Goal: Information Seeking & Learning: Learn about a topic

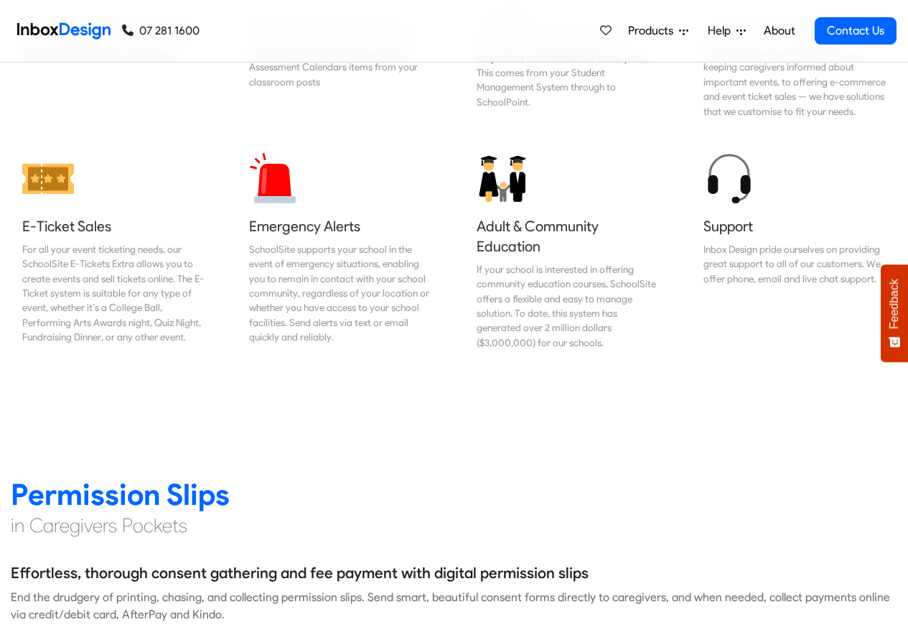
scroll to position [1639, 0]
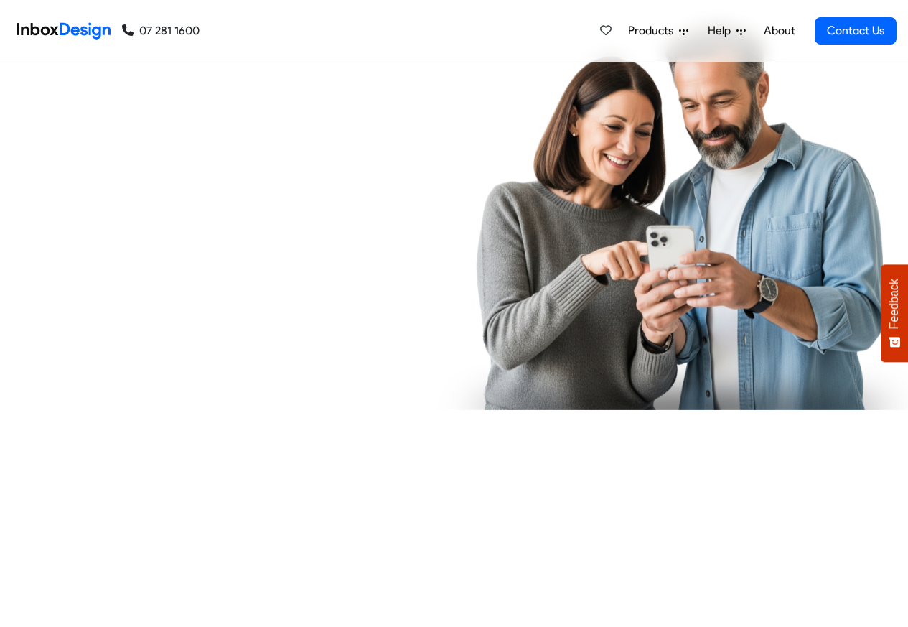
checkbox input "true"
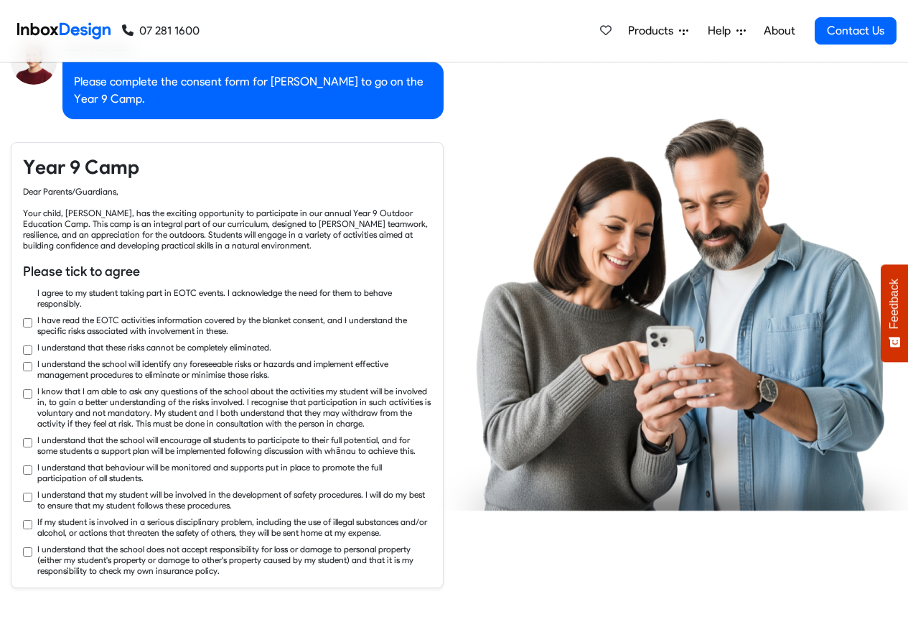
checkbox input "true"
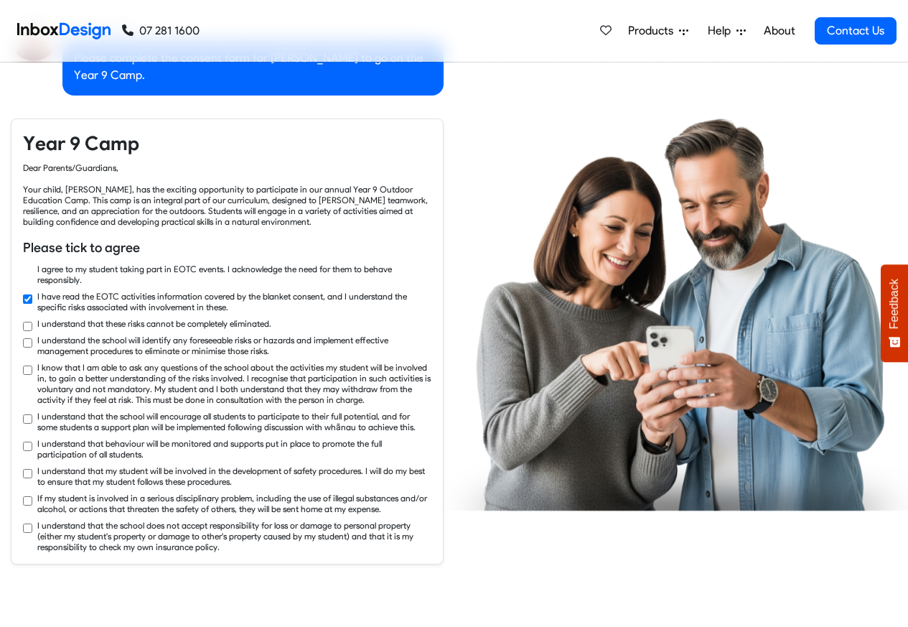
checkbox input "true"
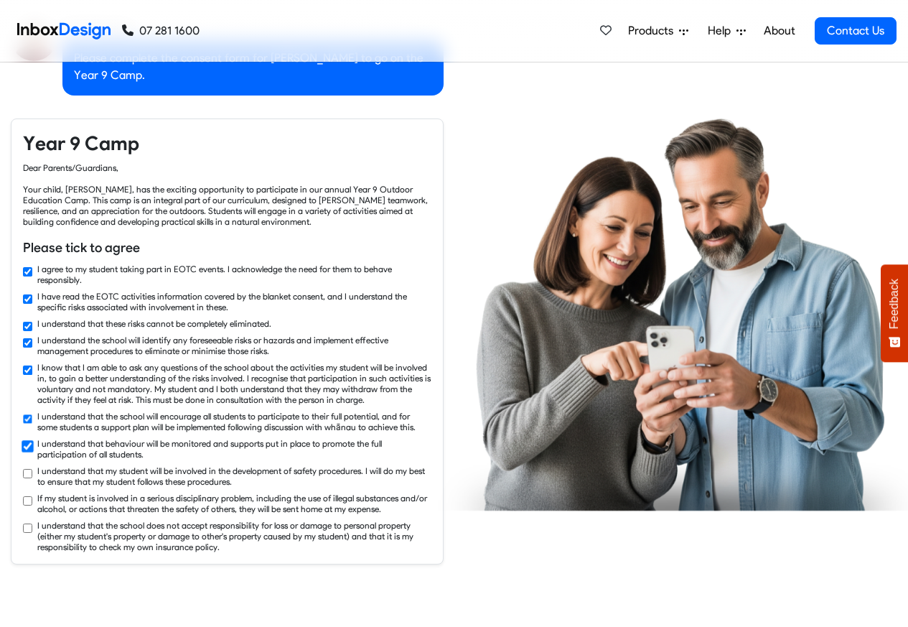
checkbox input "true"
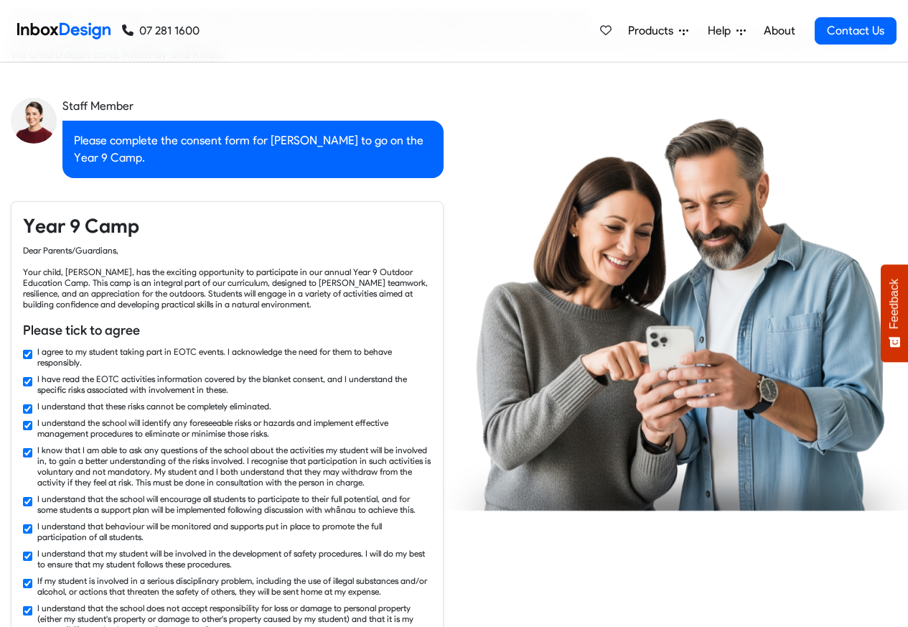
checkbox input "false"
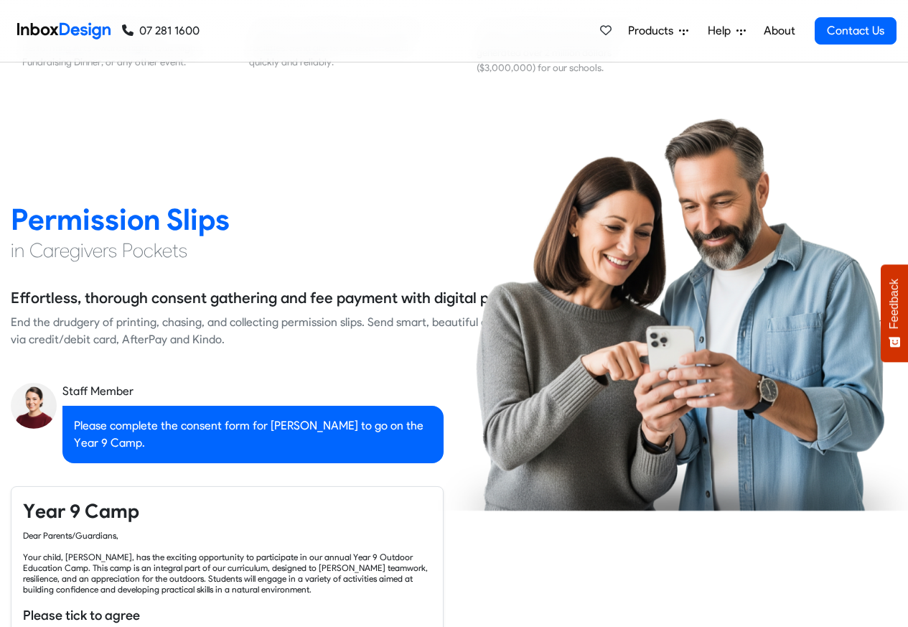
checkbox input "false"
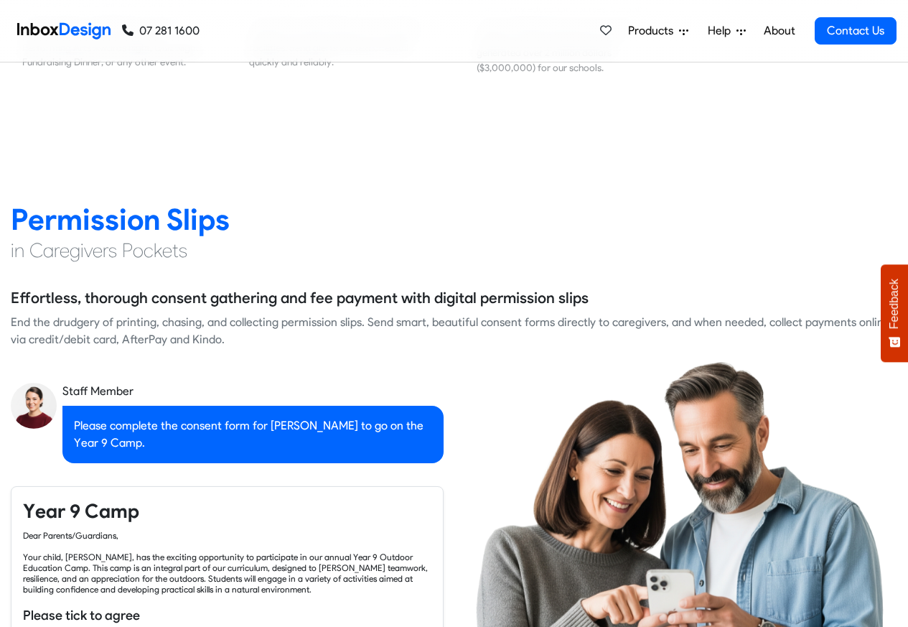
checkbox input "false"
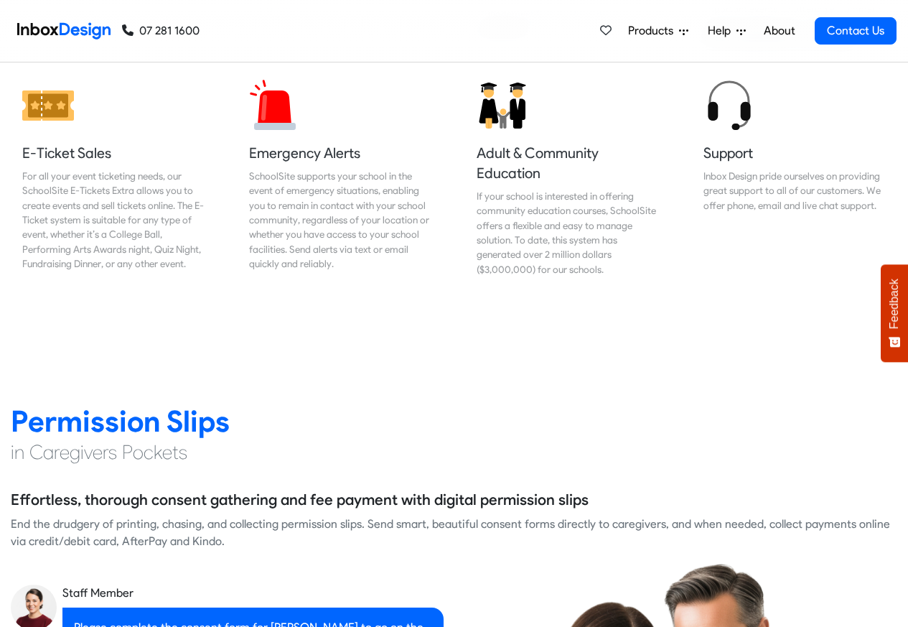
checkbox input "false"
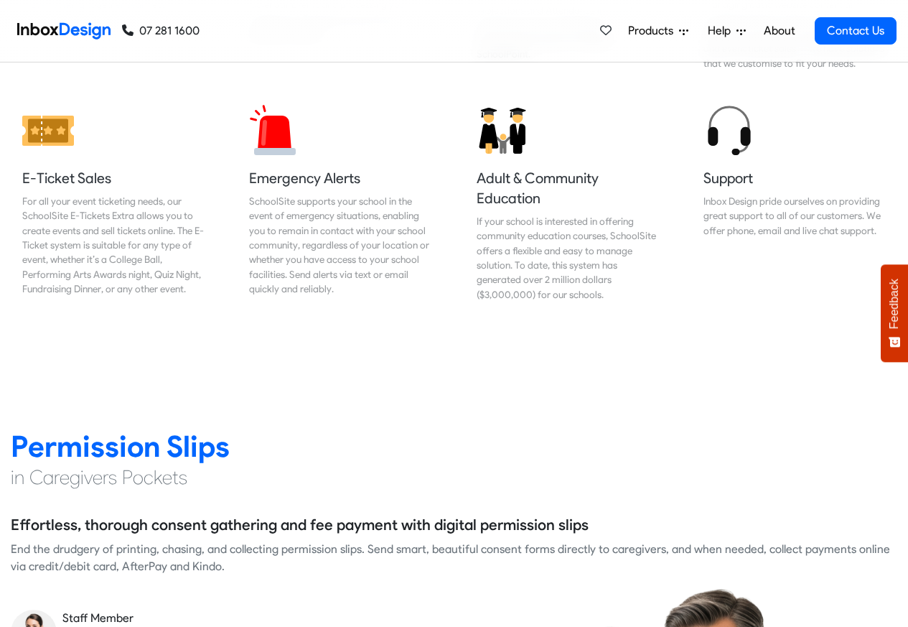
checkbox input "false"
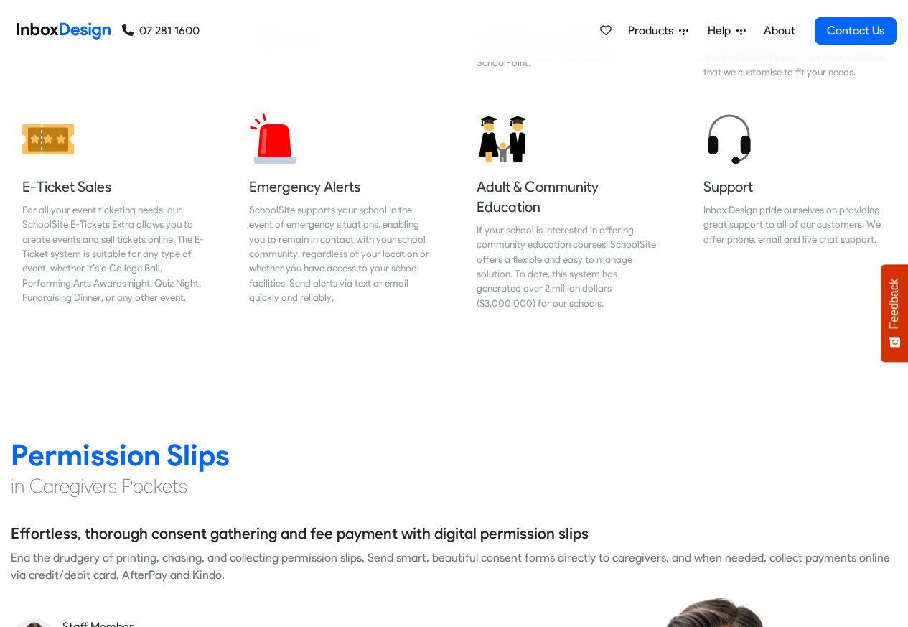
checkbox input "false"
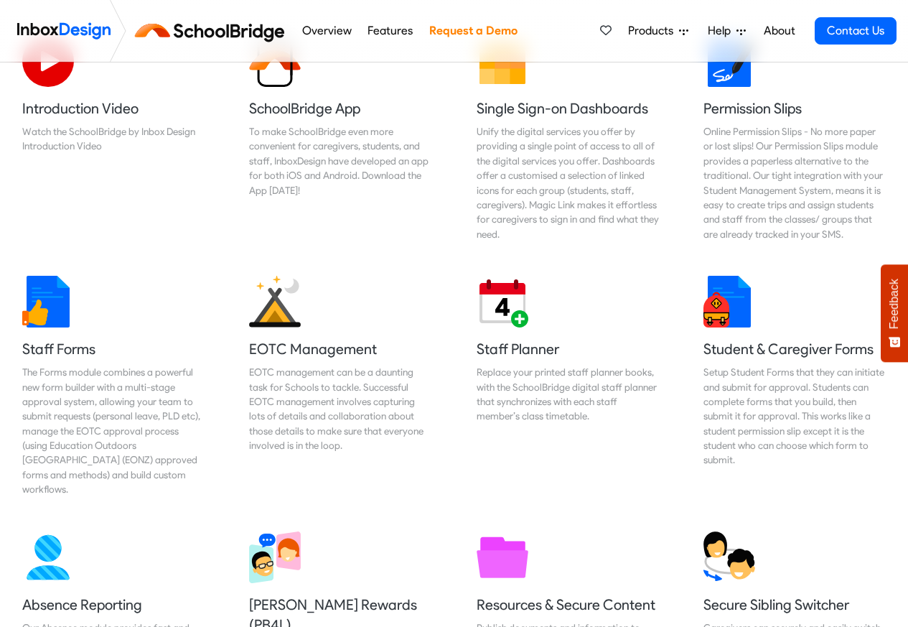
scroll to position [517, 0]
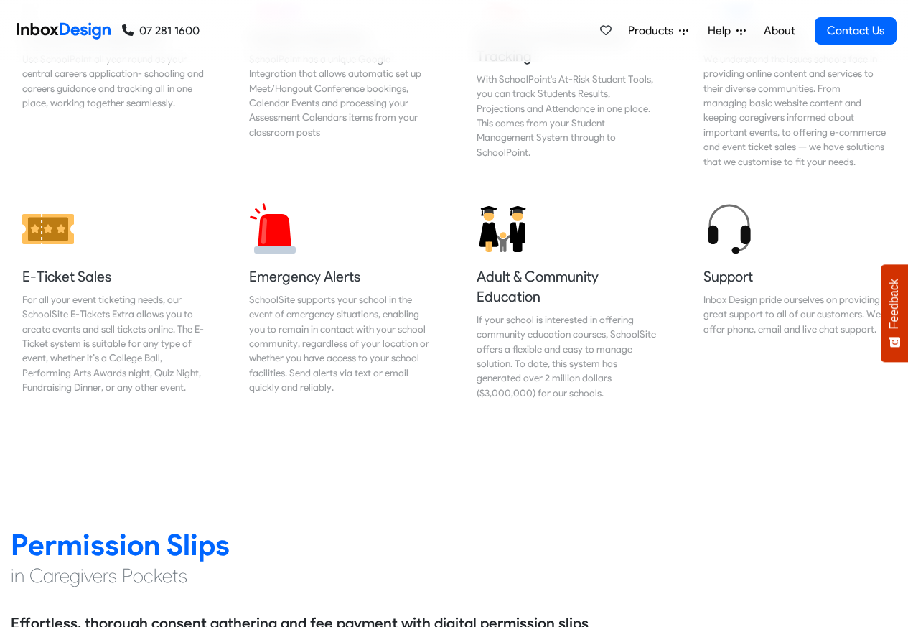
scroll to position [1550, 0]
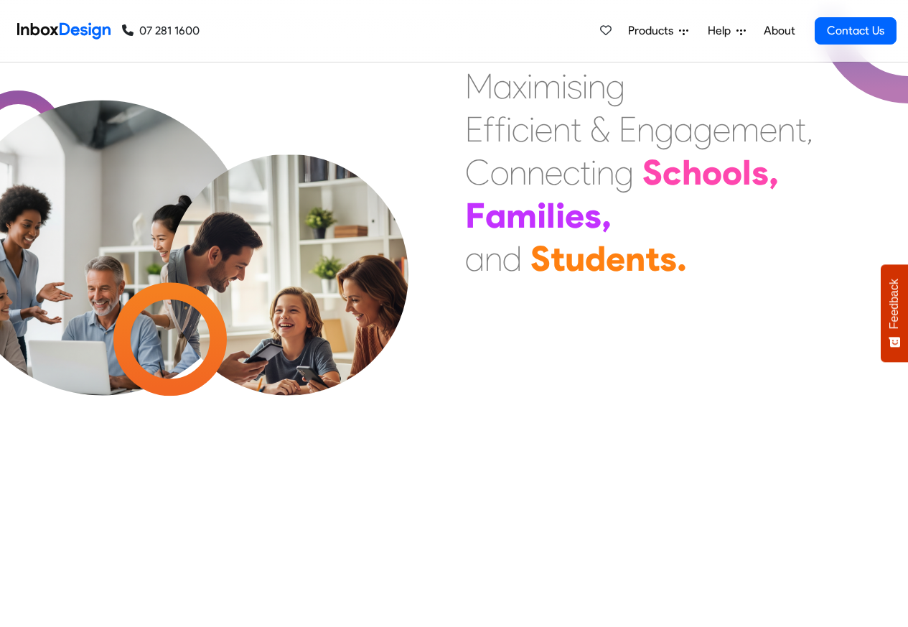
scroll to position [1811, 0]
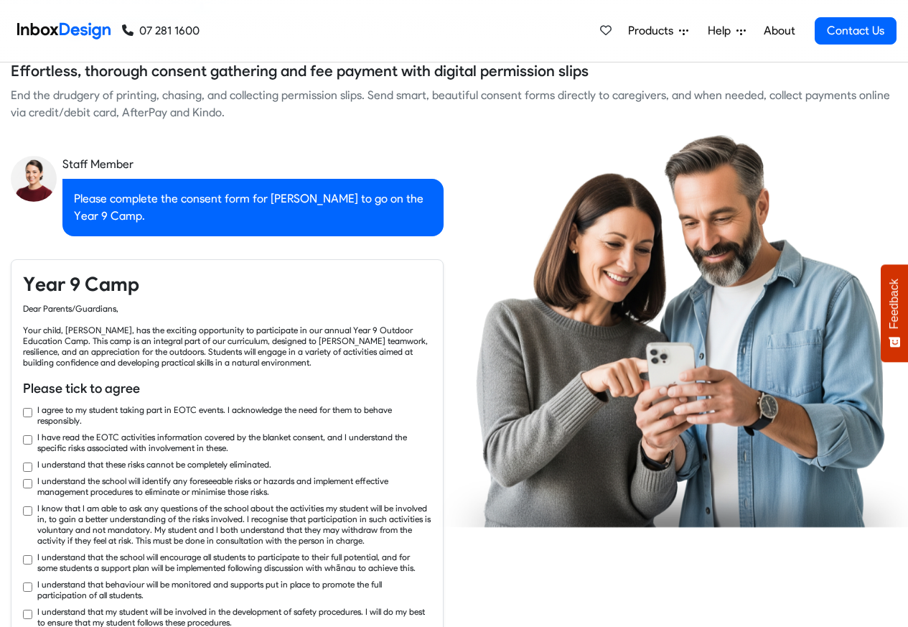
checkbox input "true"
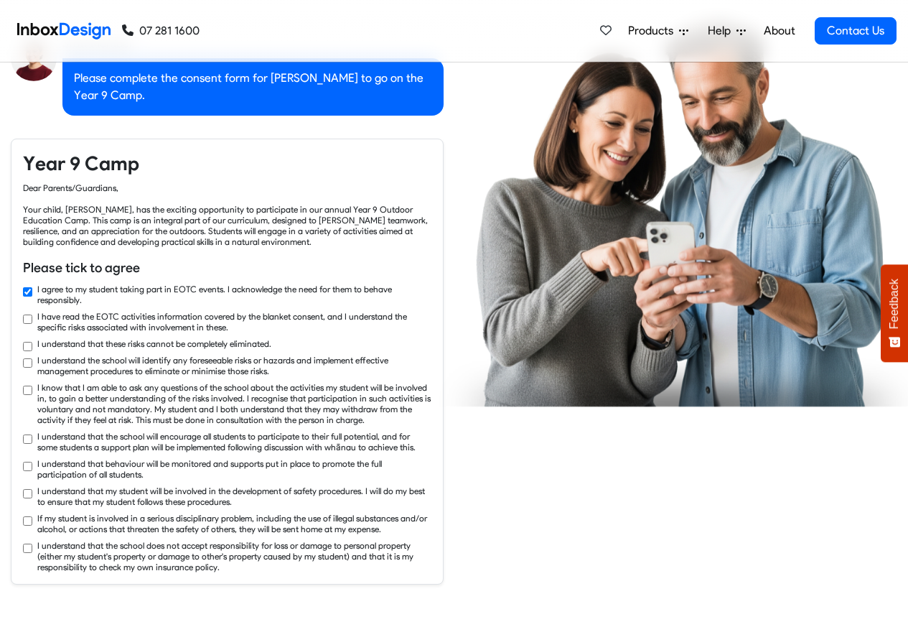
checkbox input "true"
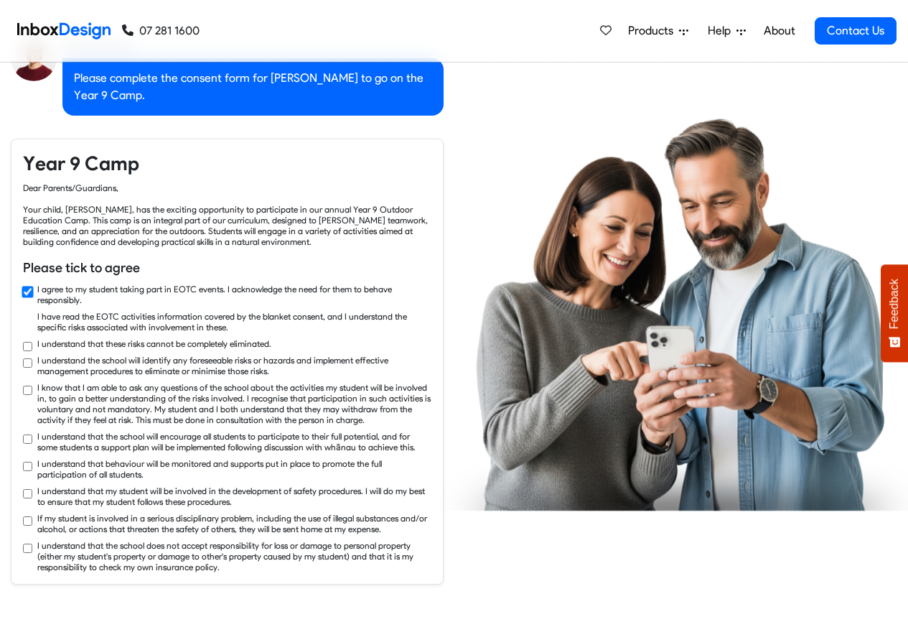
checkbox input "true"
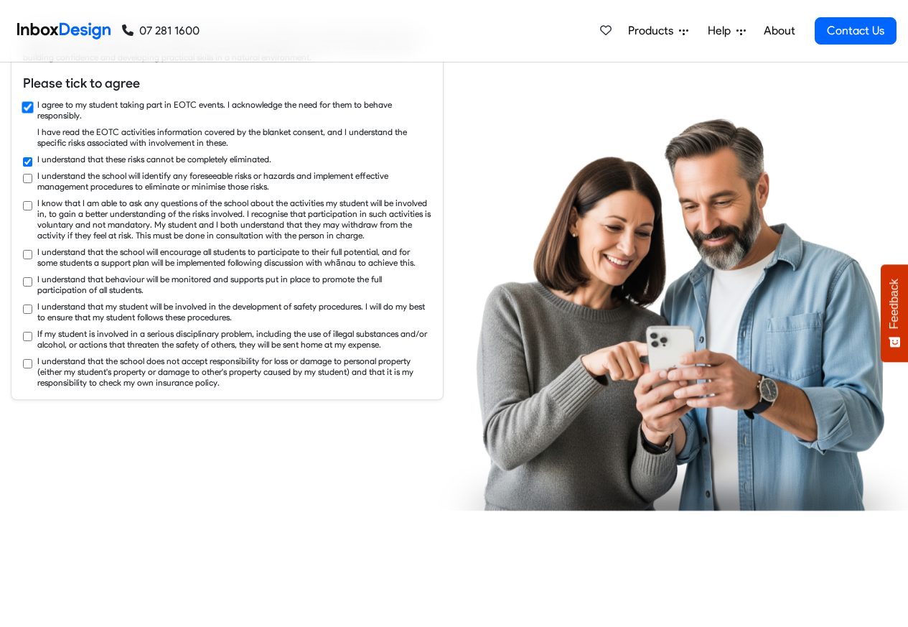
checkbox input "true"
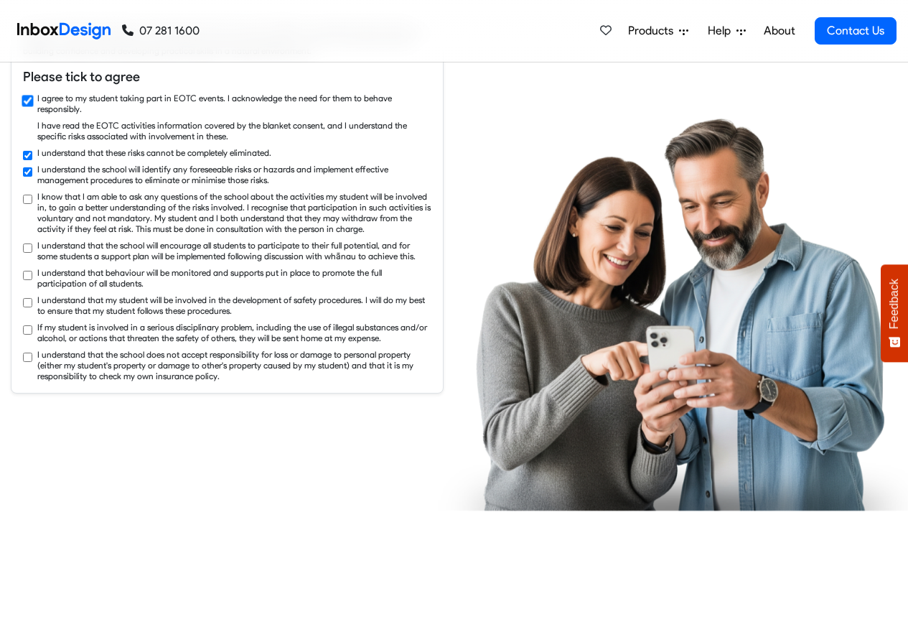
checkbox input "true"
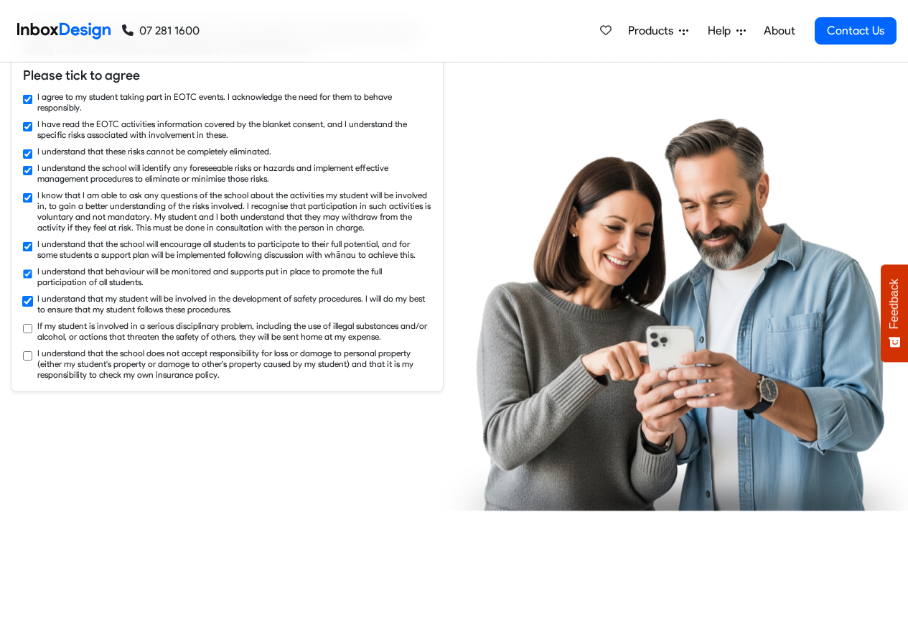
checkbox input "true"
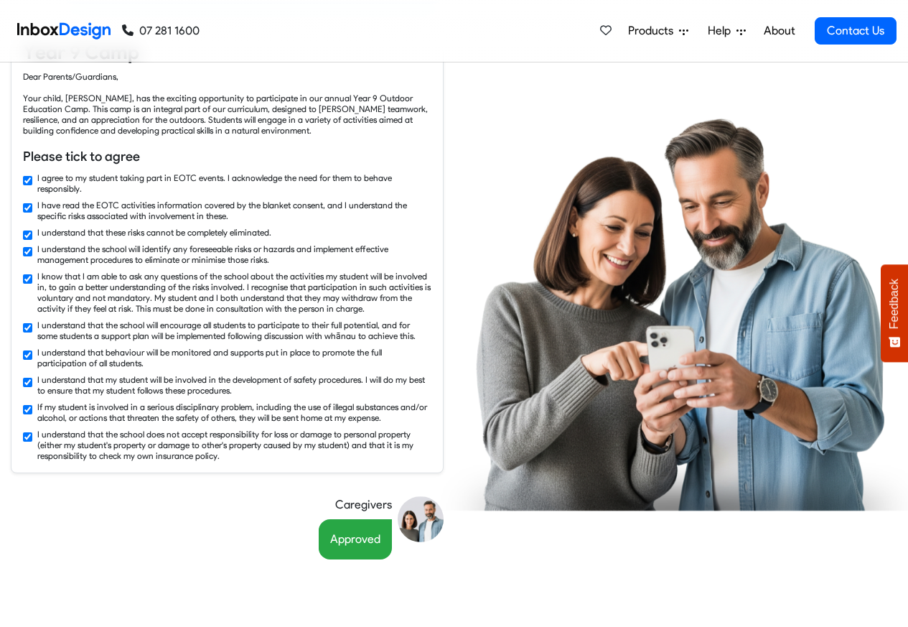
scroll to position [2242, 0]
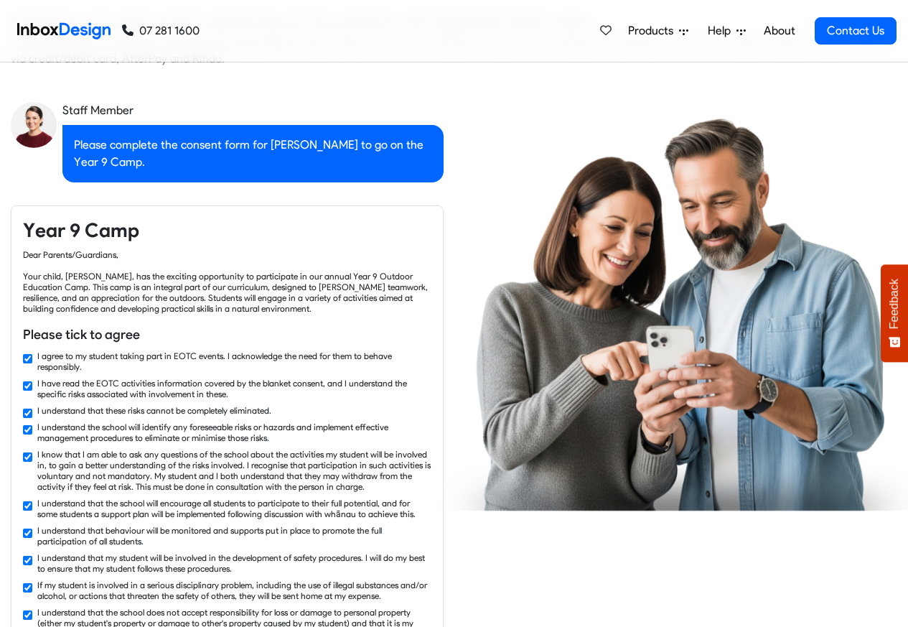
checkbox input "false"
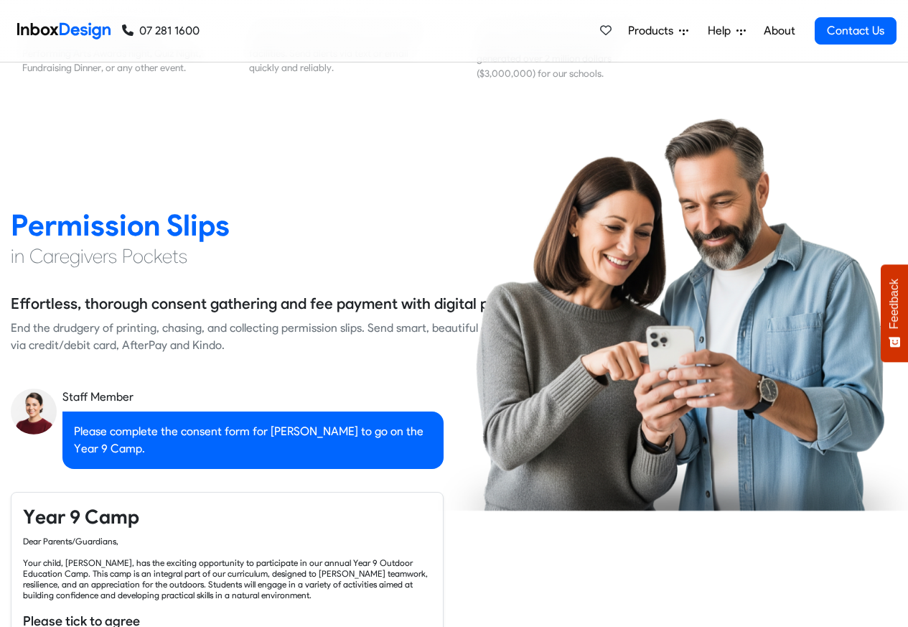
checkbox input "false"
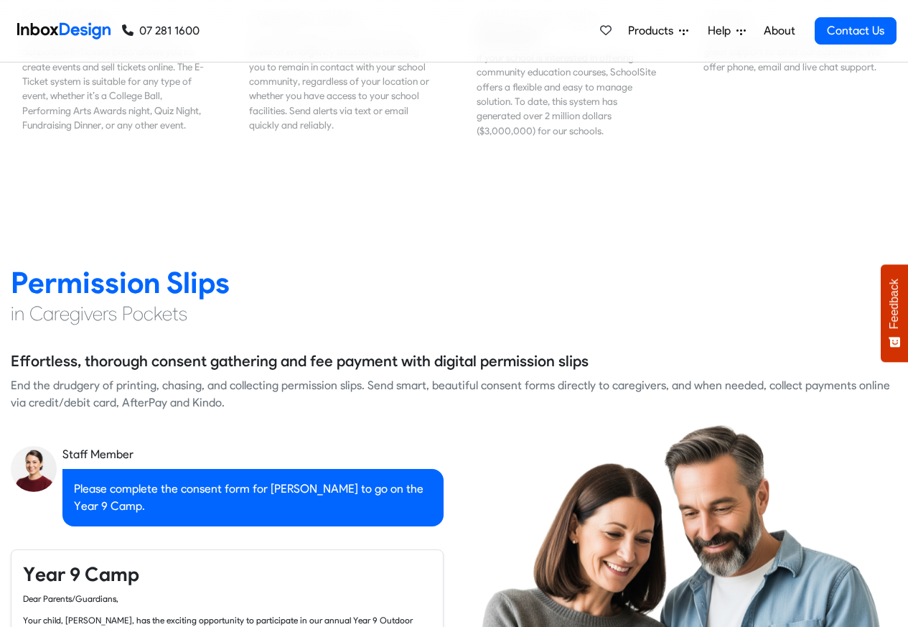
checkbox input "false"
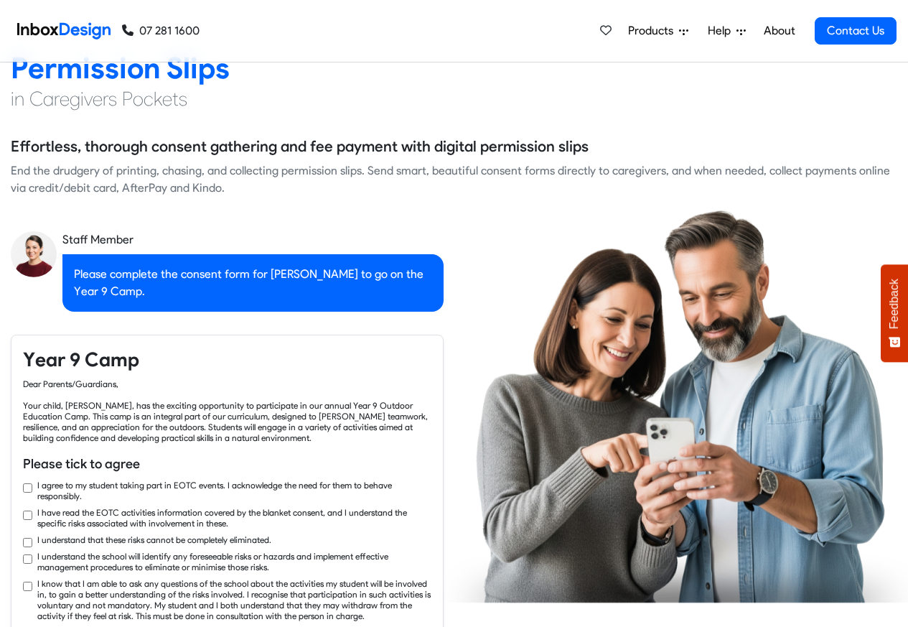
scroll to position [2069, 0]
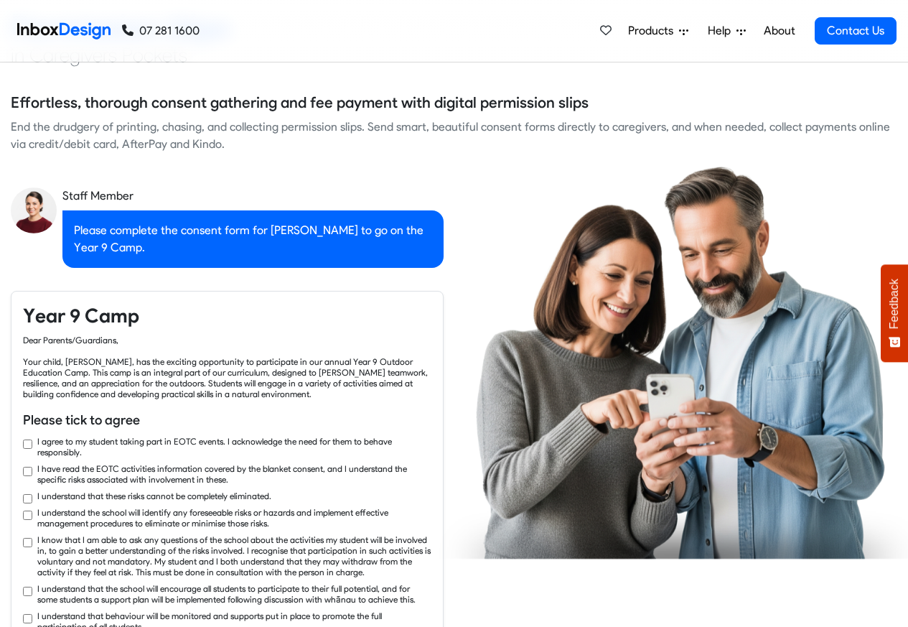
checkbox input "true"
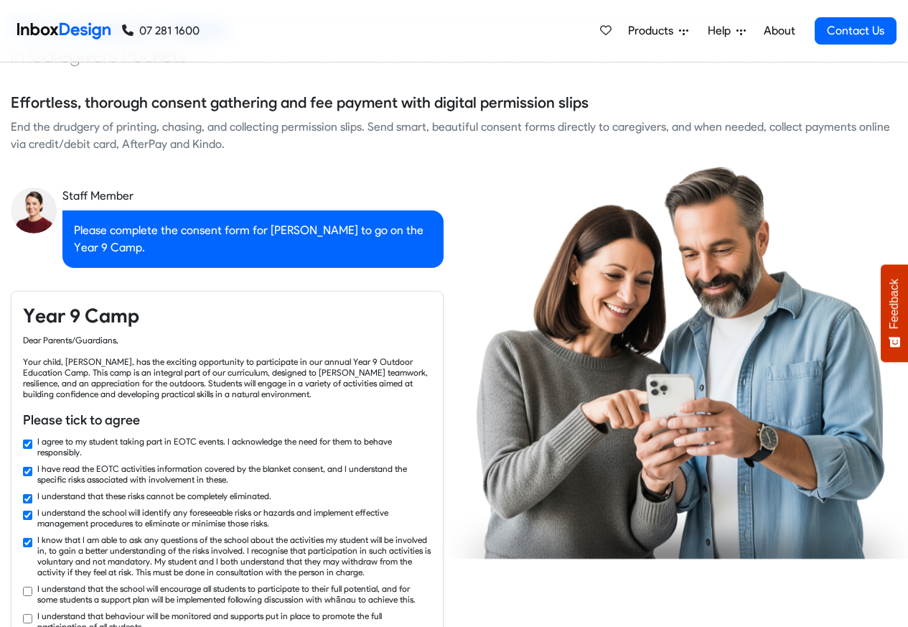
checkbox input "true"
